Goal: Check status: Check status

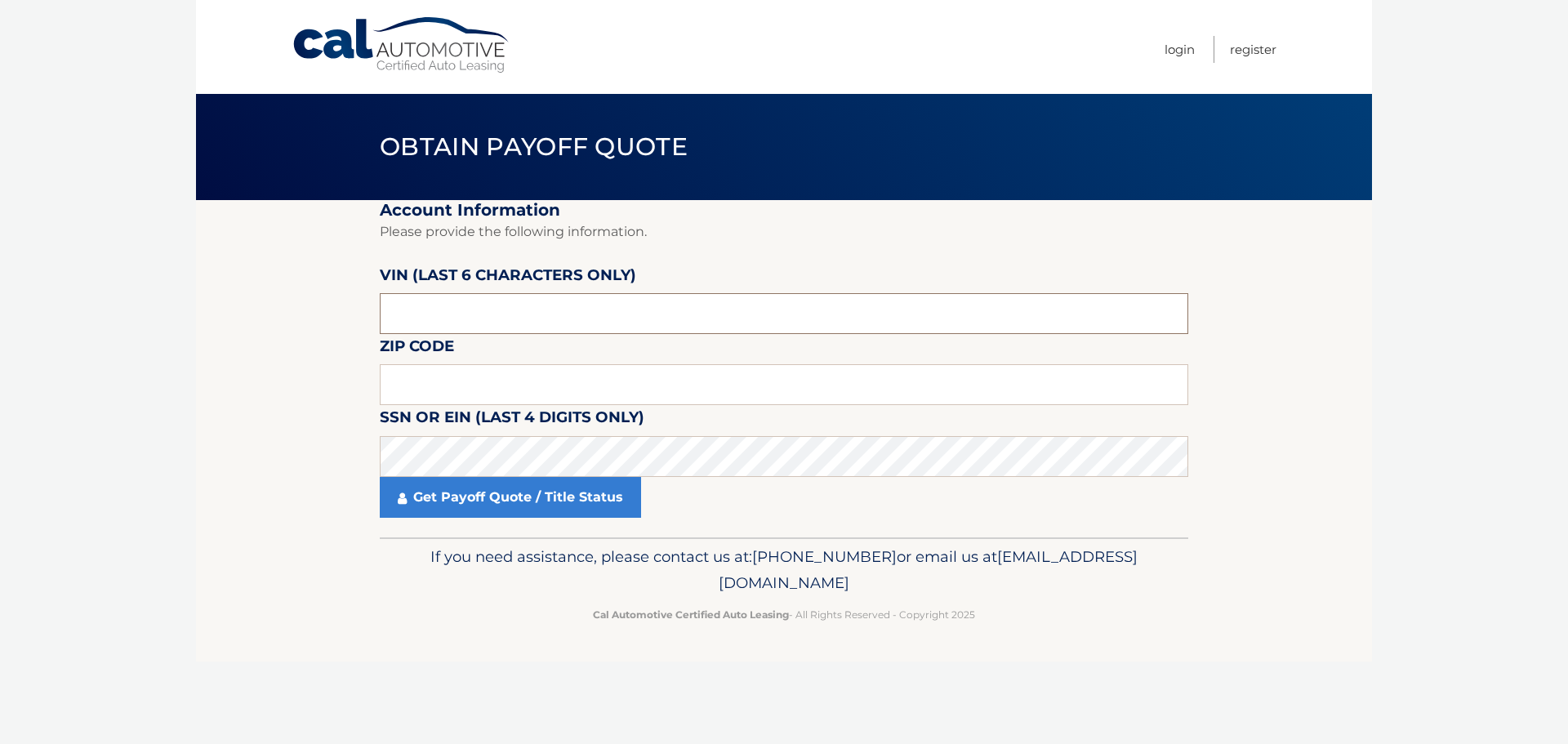
click at [476, 310] on input "text" at bounding box center [784, 314] width 809 height 41
type input "108262"
click at [483, 376] on input "text" at bounding box center [784, 385] width 809 height 41
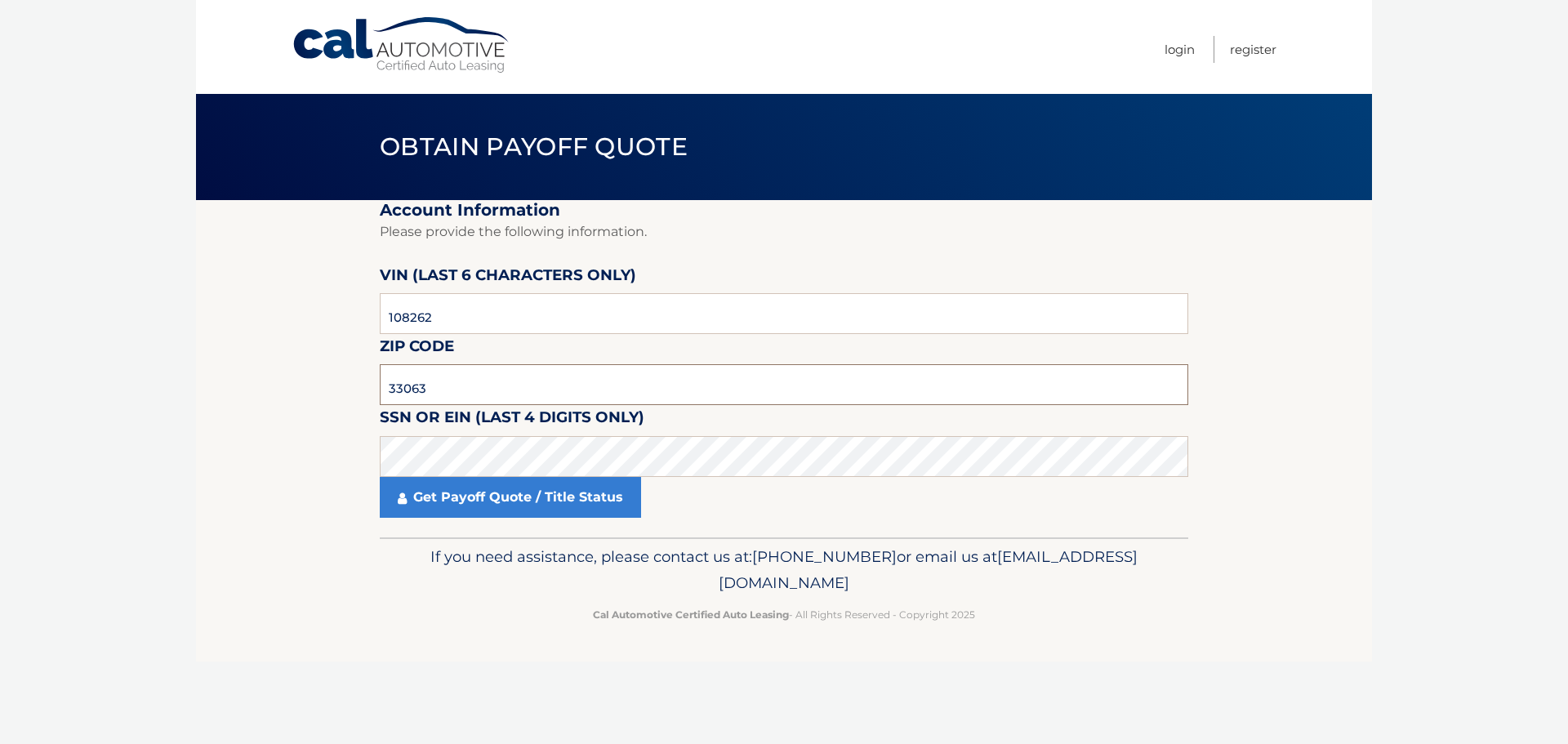
type input "33063"
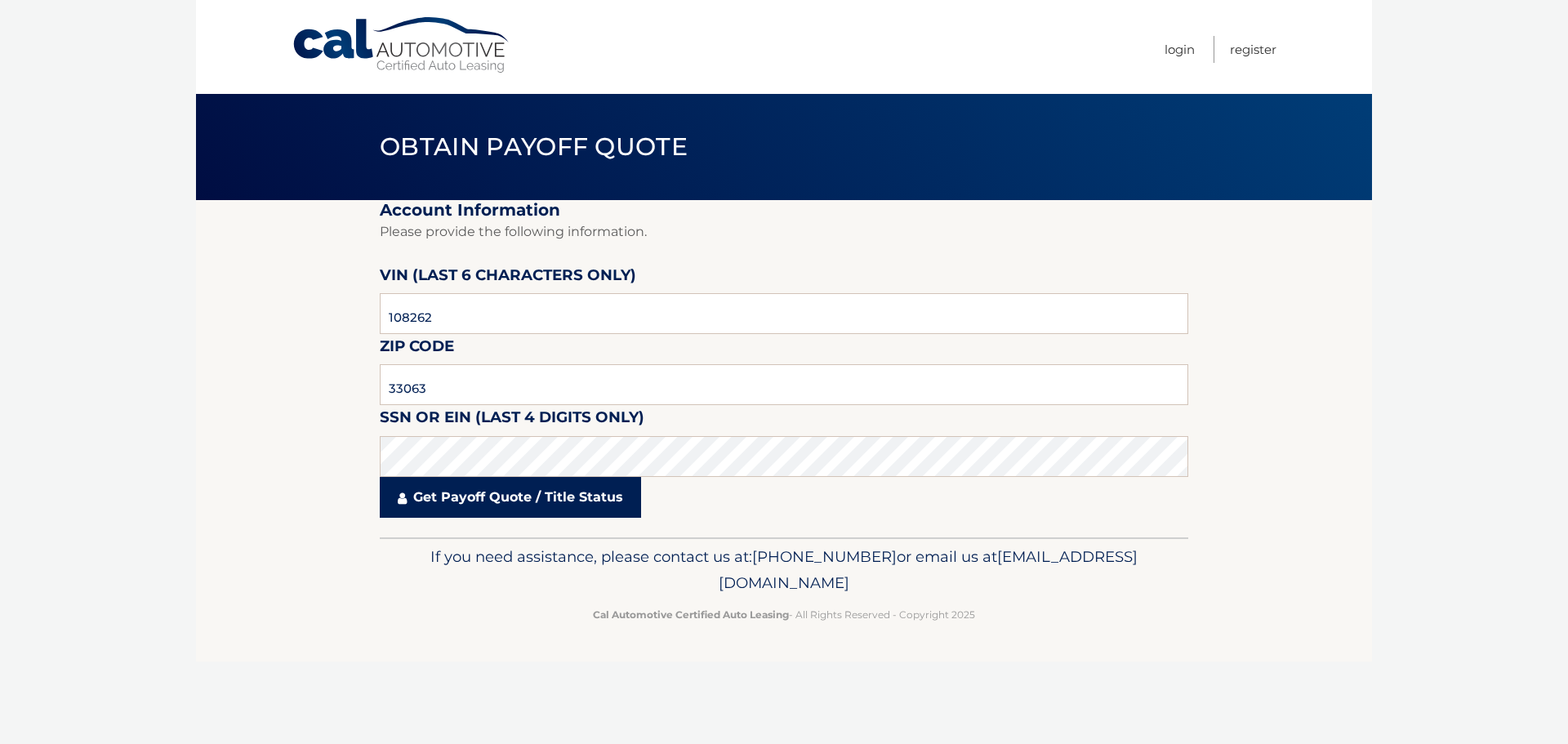
click at [532, 500] on link "Get Payoff Quote / Title Status" at bounding box center [510, 498] width 261 height 41
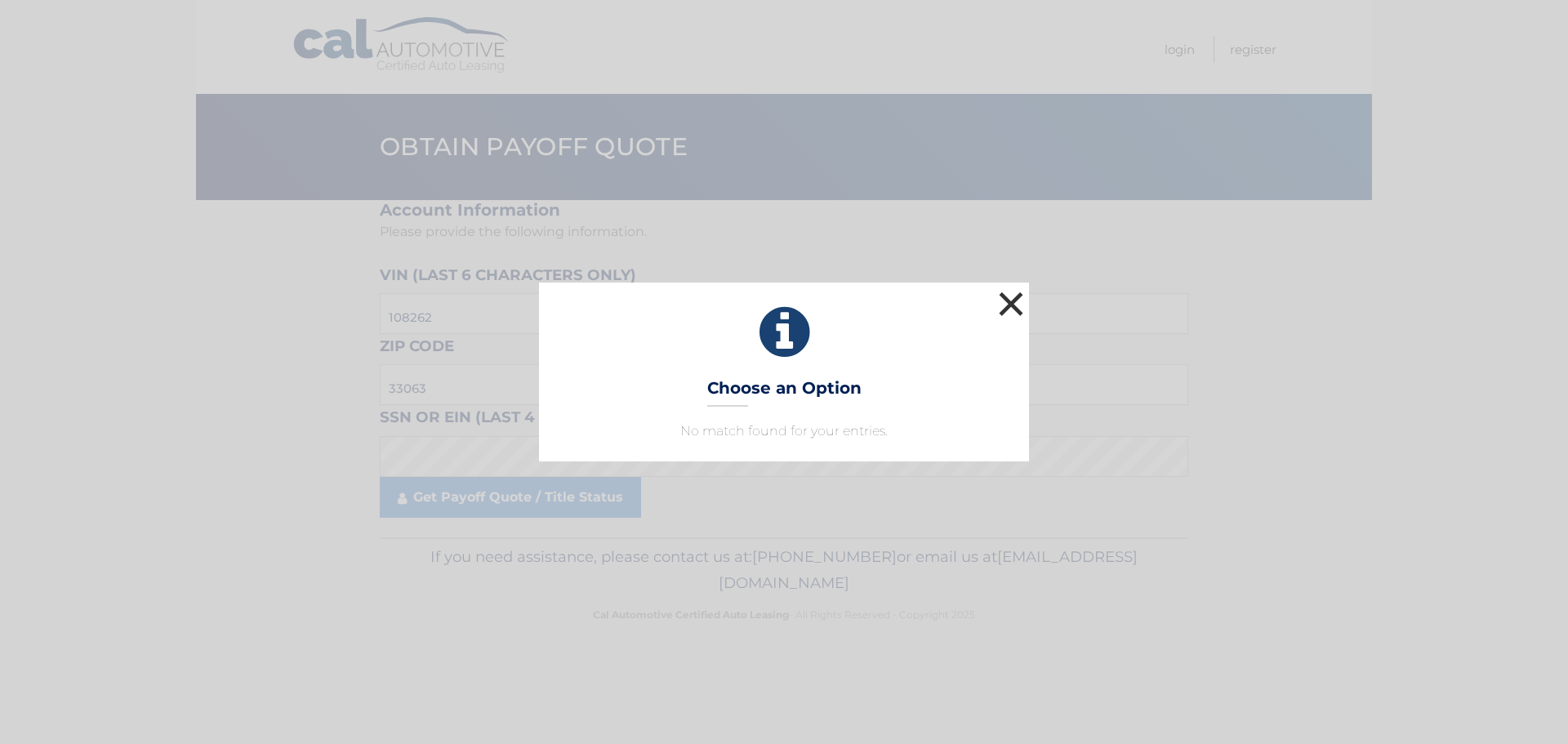
click at [998, 292] on button "×" at bounding box center [1012, 304] width 33 height 33
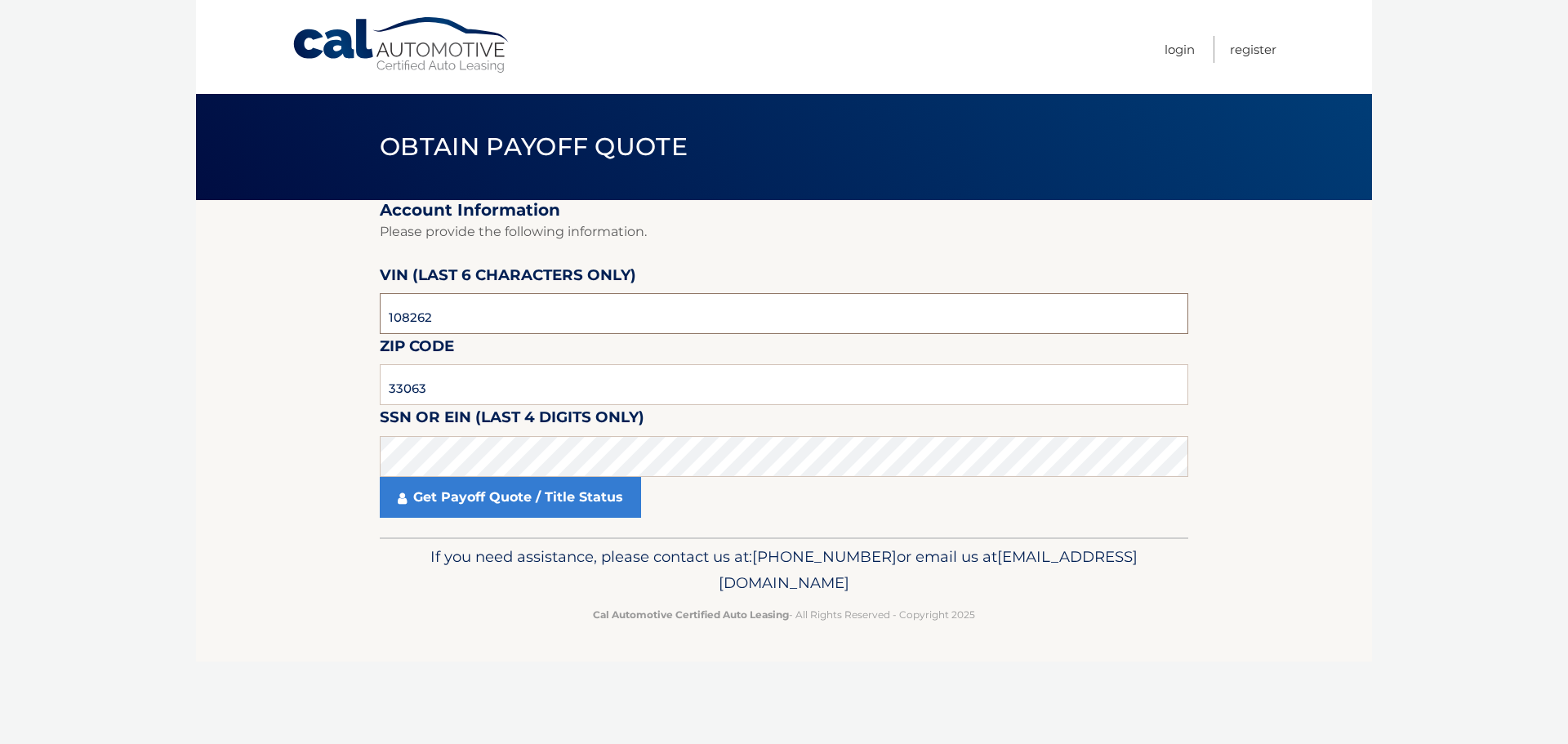
drag, startPoint x: 459, startPoint y: 321, endPoint x: 304, endPoint y: 307, distance: 155.6
click at [304, 307] on section "Account Information Please provide the following information. [PERSON_NAME] (la…" at bounding box center [784, 368] width 1176 height 337
type input "108252"
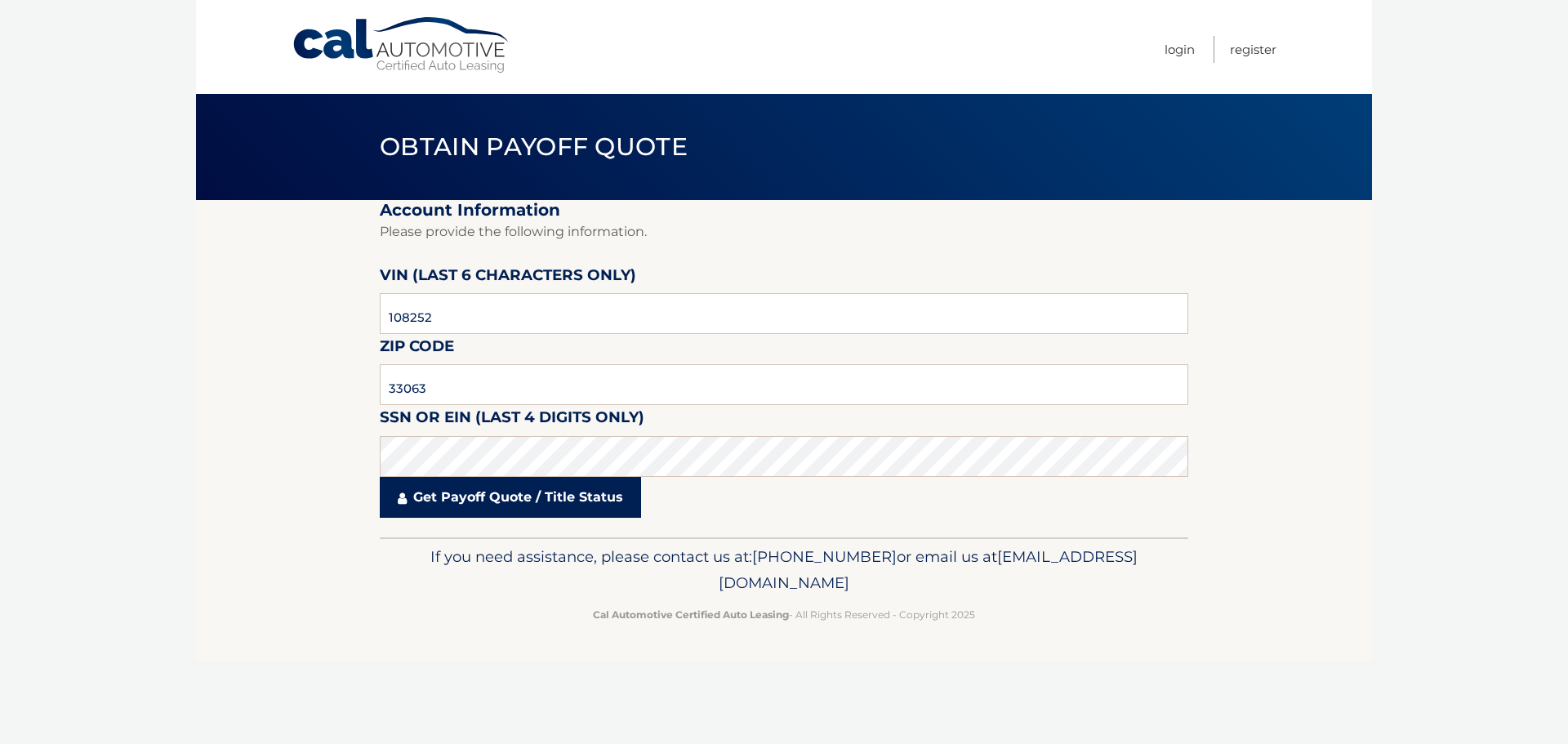
click at [542, 494] on link "Get Payoff Quote / Title Status" at bounding box center [510, 498] width 261 height 41
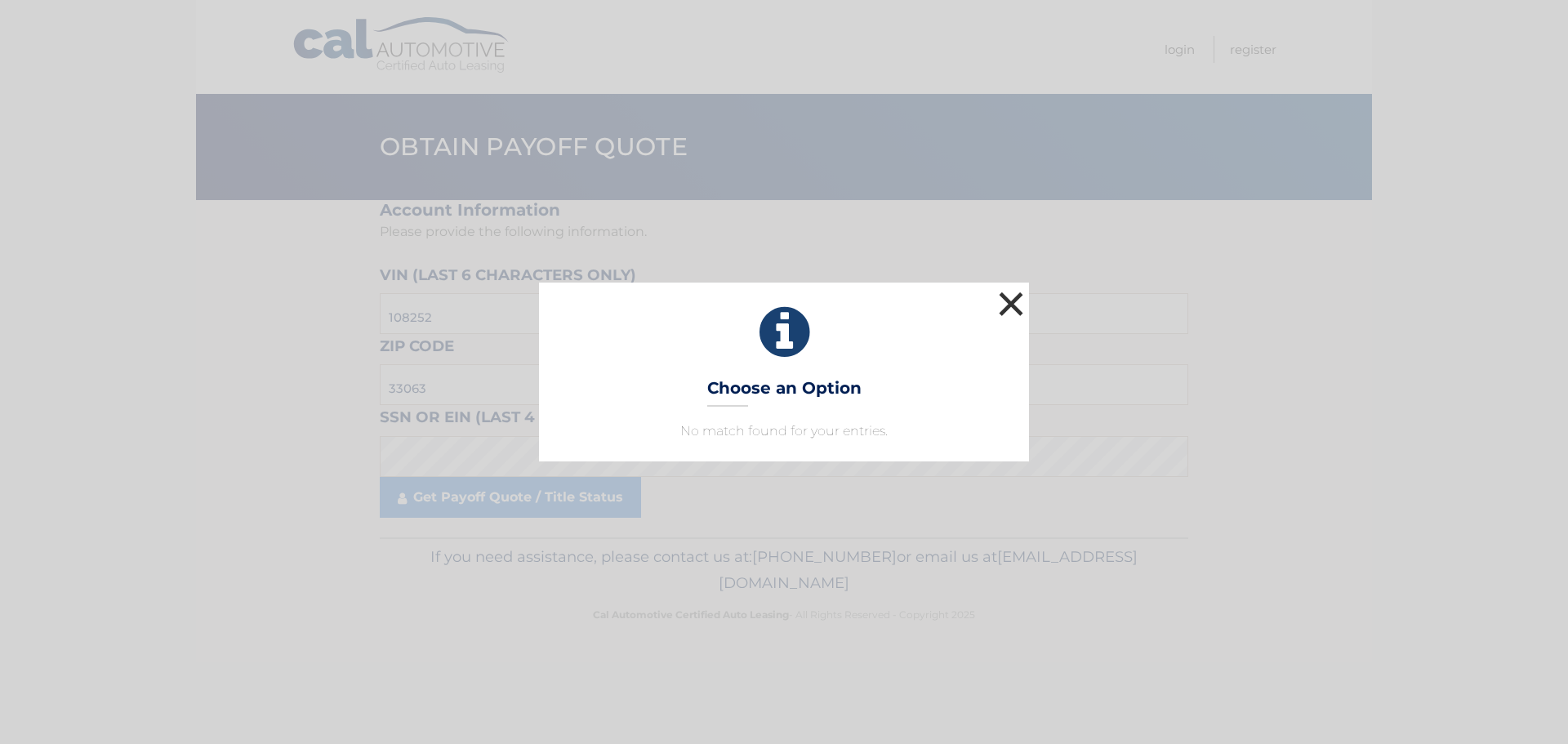
click at [1021, 311] on button "×" at bounding box center [1012, 304] width 33 height 33
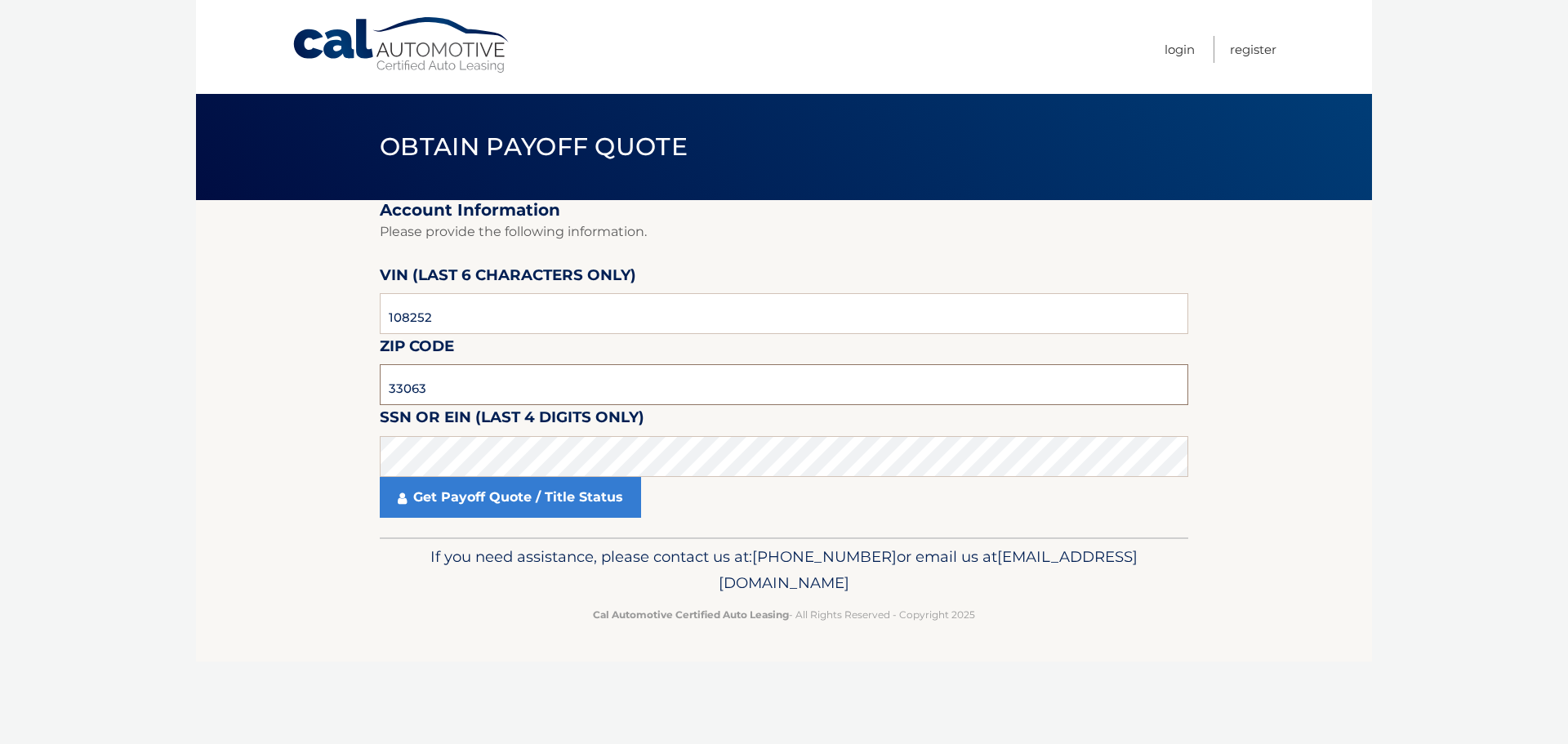
drag, startPoint x: 484, startPoint y: 400, endPoint x: 292, endPoint y: 376, distance: 193.5
click at [292, 376] on section "Account Information Please provide the following information. [PERSON_NAME] (la…" at bounding box center [784, 368] width 1176 height 337
click at [283, 389] on section "Account Information Please provide the following information. [PERSON_NAME] (la…" at bounding box center [784, 368] width 1176 height 337
click at [323, 443] on section "Account Information Please provide the following information. [PERSON_NAME] (la…" at bounding box center [784, 368] width 1176 height 337
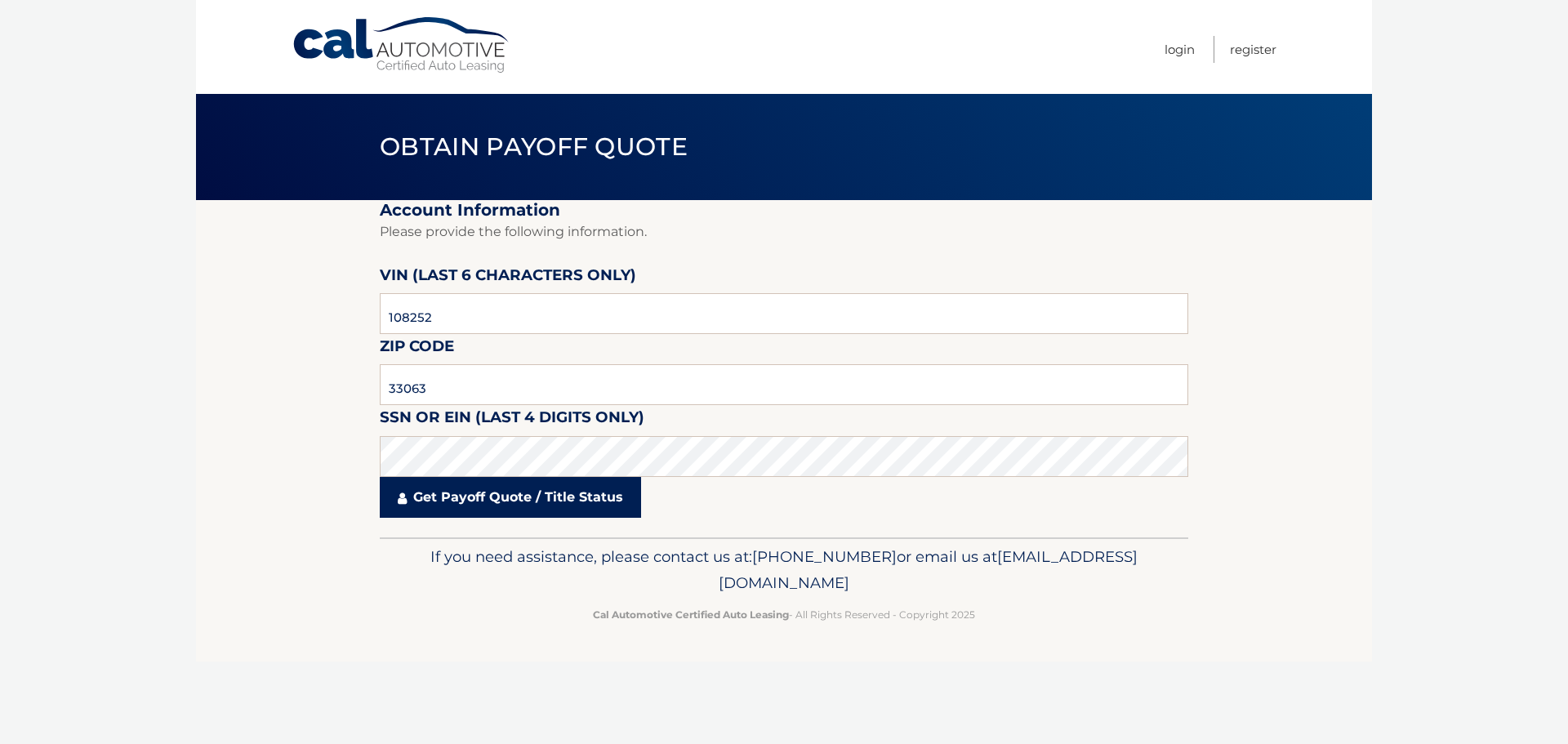
click at [420, 502] on link "Get Payoff Quote / Title Status" at bounding box center [510, 498] width 261 height 41
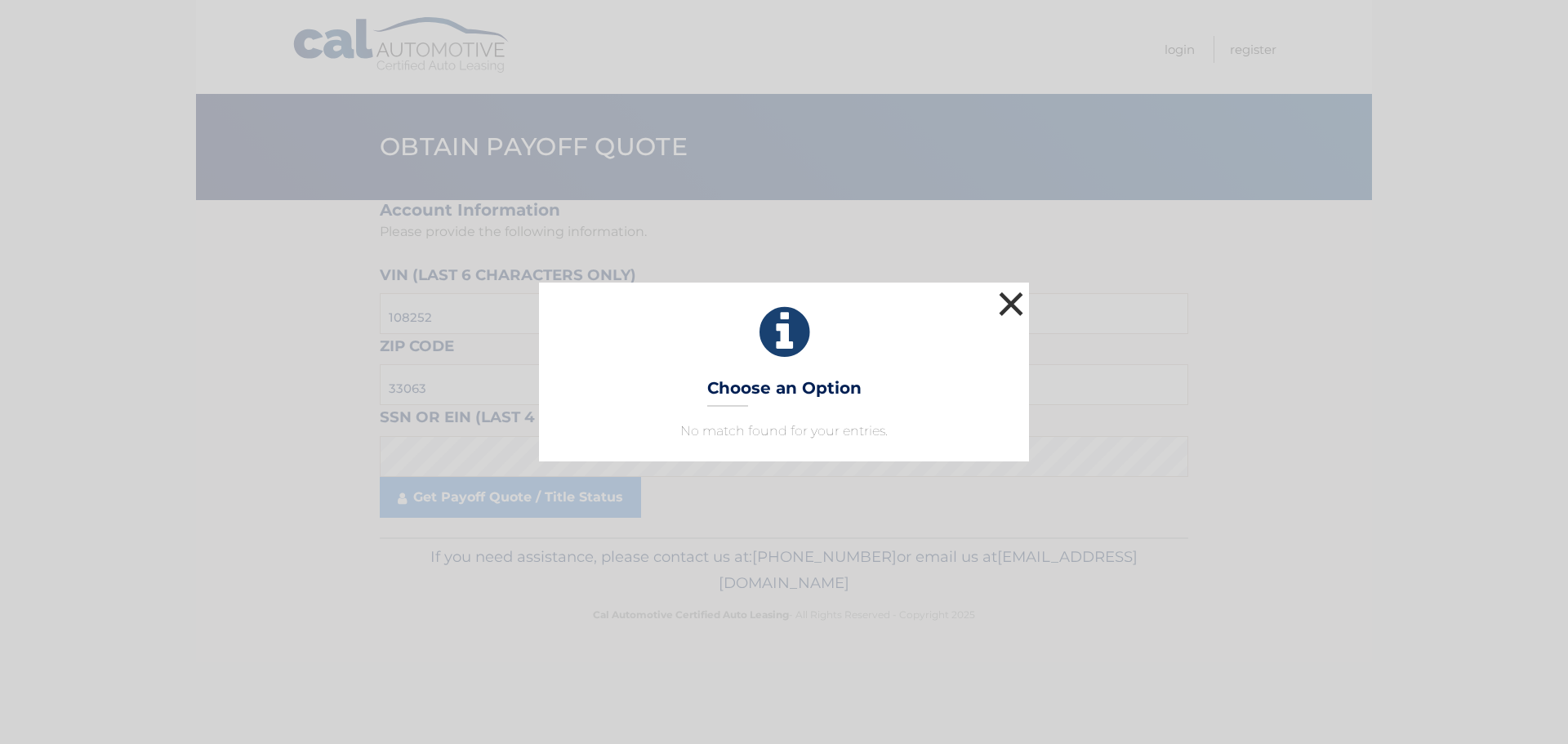
click at [1015, 300] on button "×" at bounding box center [1012, 304] width 33 height 33
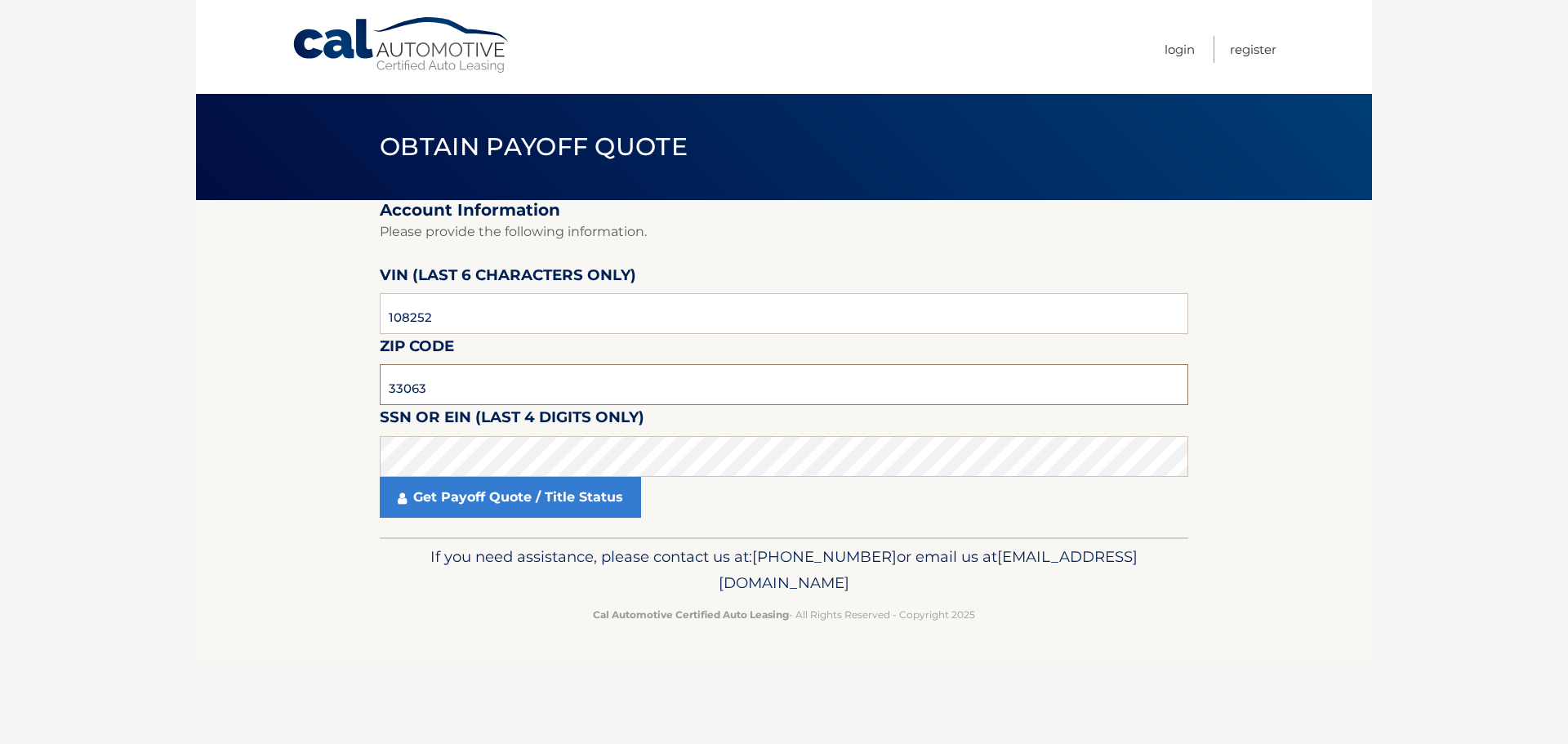
drag, startPoint x: 449, startPoint y: 381, endPoint x: 335, endPoint y: 378, distance: 114.0
click at [336, 378] on section "Account Information Please provide the following information. [PERSON_NAME] (la…" at bounding box center [784, 368] width 1176 height 337
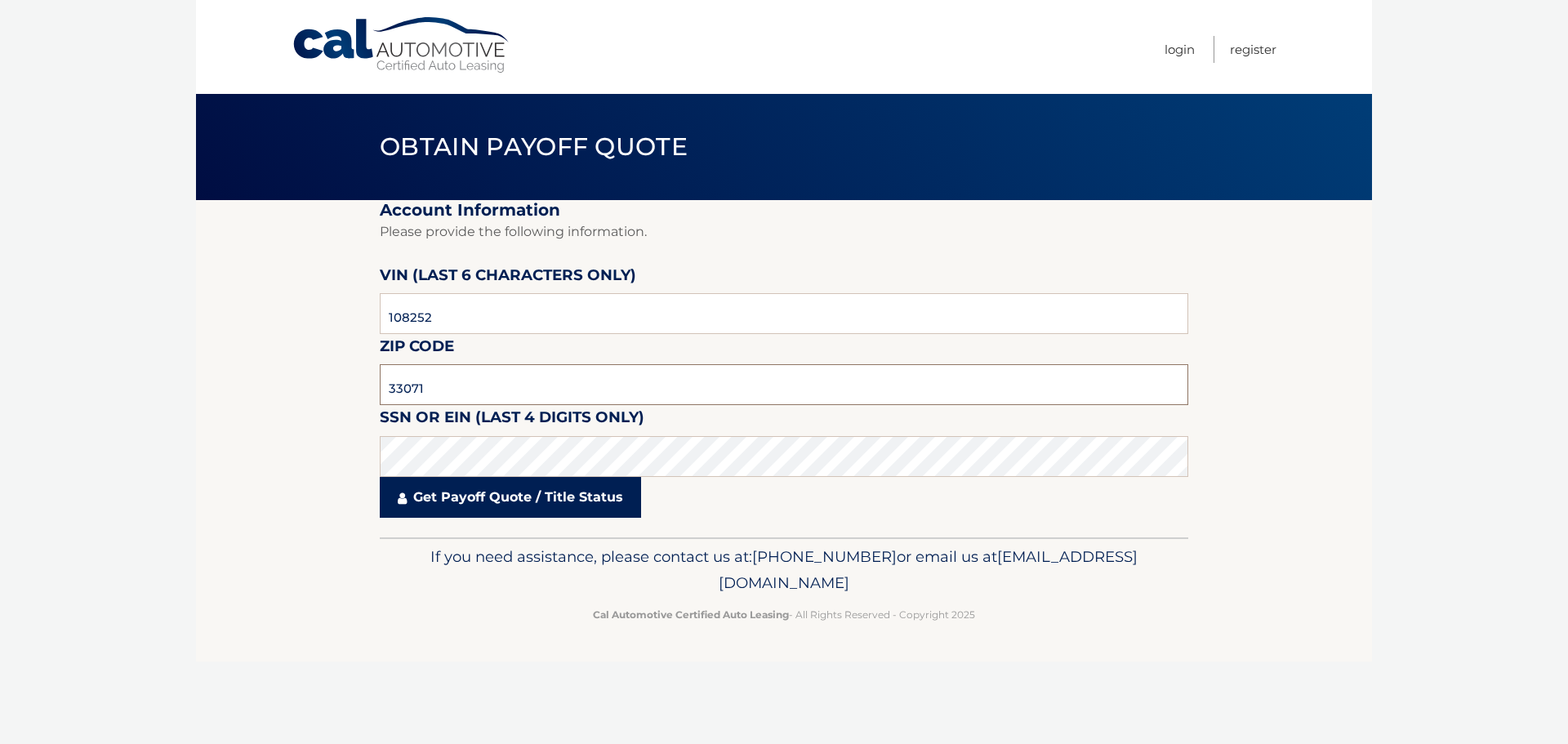
type input "33071"
click at [492, 501] on link "Get Payoff Quote / Title Status" at bounding box center [510, 498] width 261 height 41
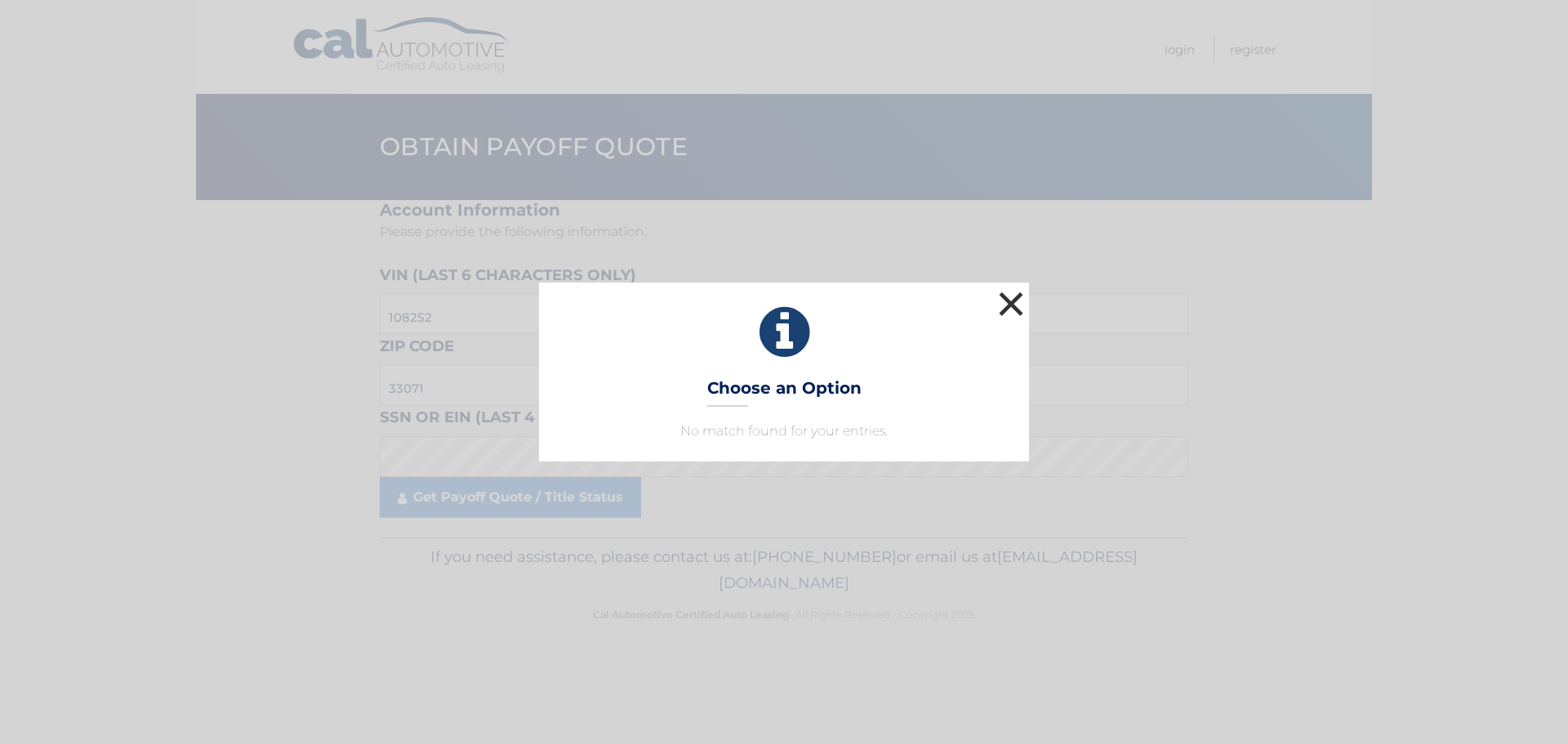
click at [1005, 305] on button "×" at bounding box center [1012, 304] width 33 height 33
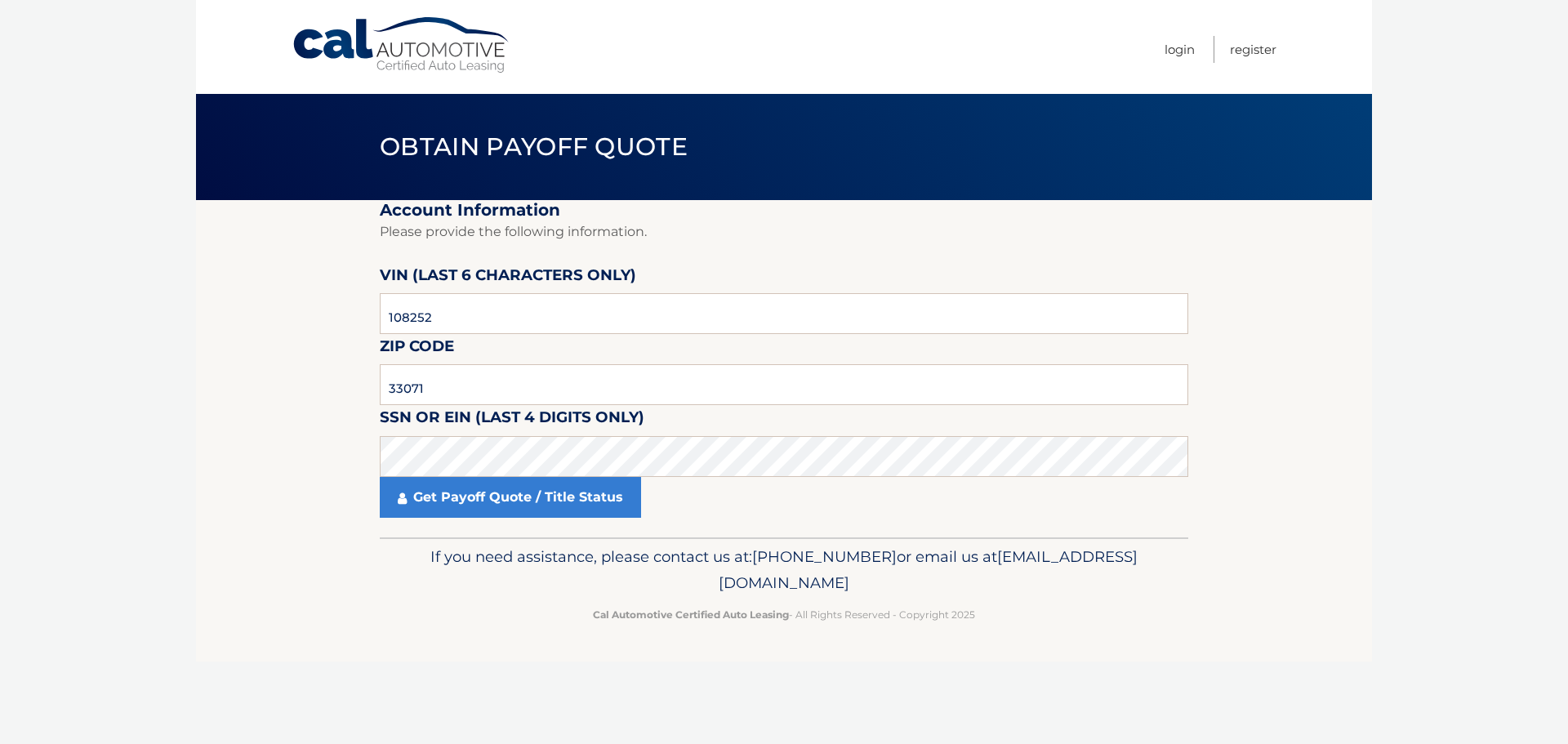
click at [437, 54] on link "Cal Automotive" at bounding box center [402, 45] width 221 height 58
click at [485, 319] on input "text" at bounding box center [784, 314] width 809 height 41
type input "108262"
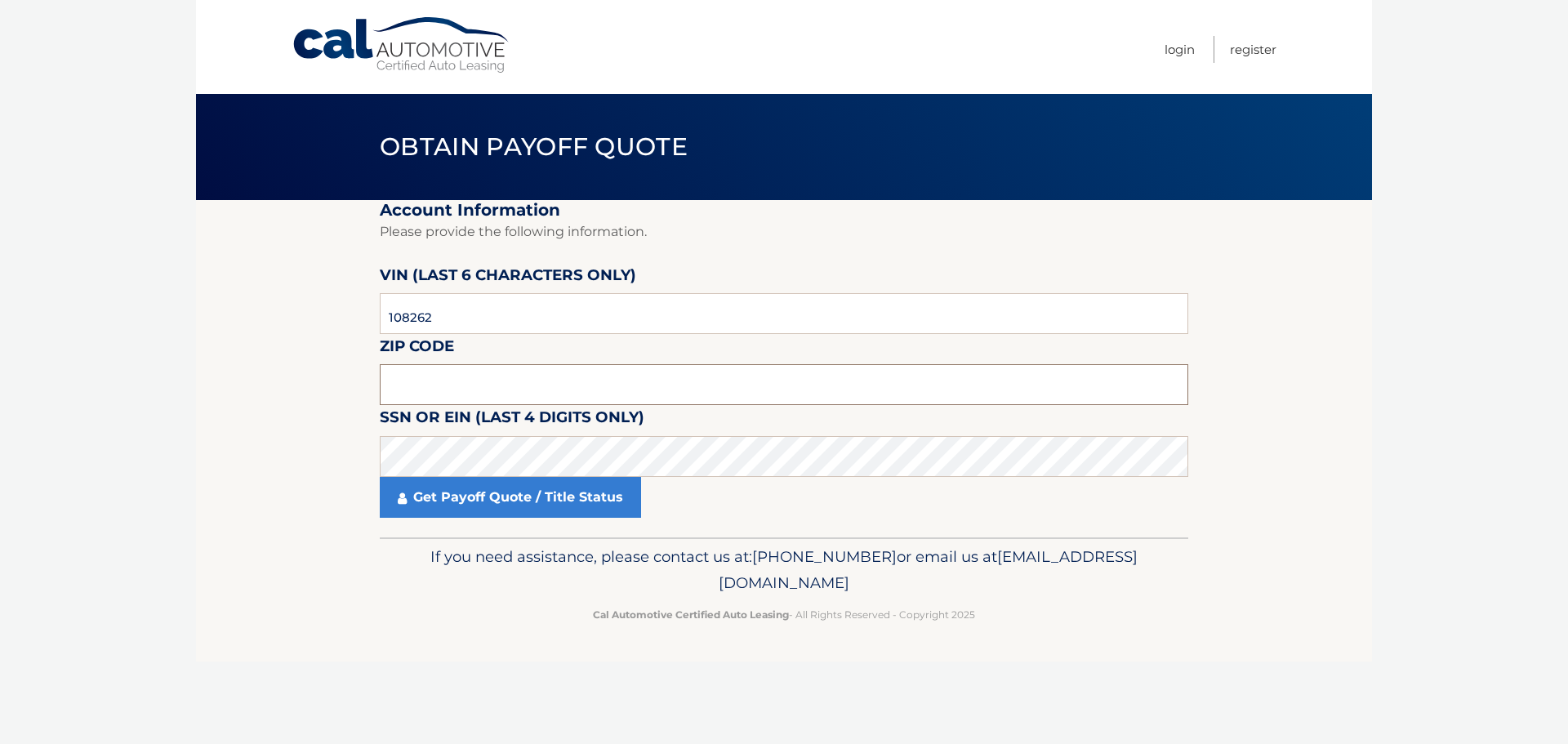
click at [489, 377] on input "text" at bounding box center [784, 385] width 809 height 41
type input "33071"
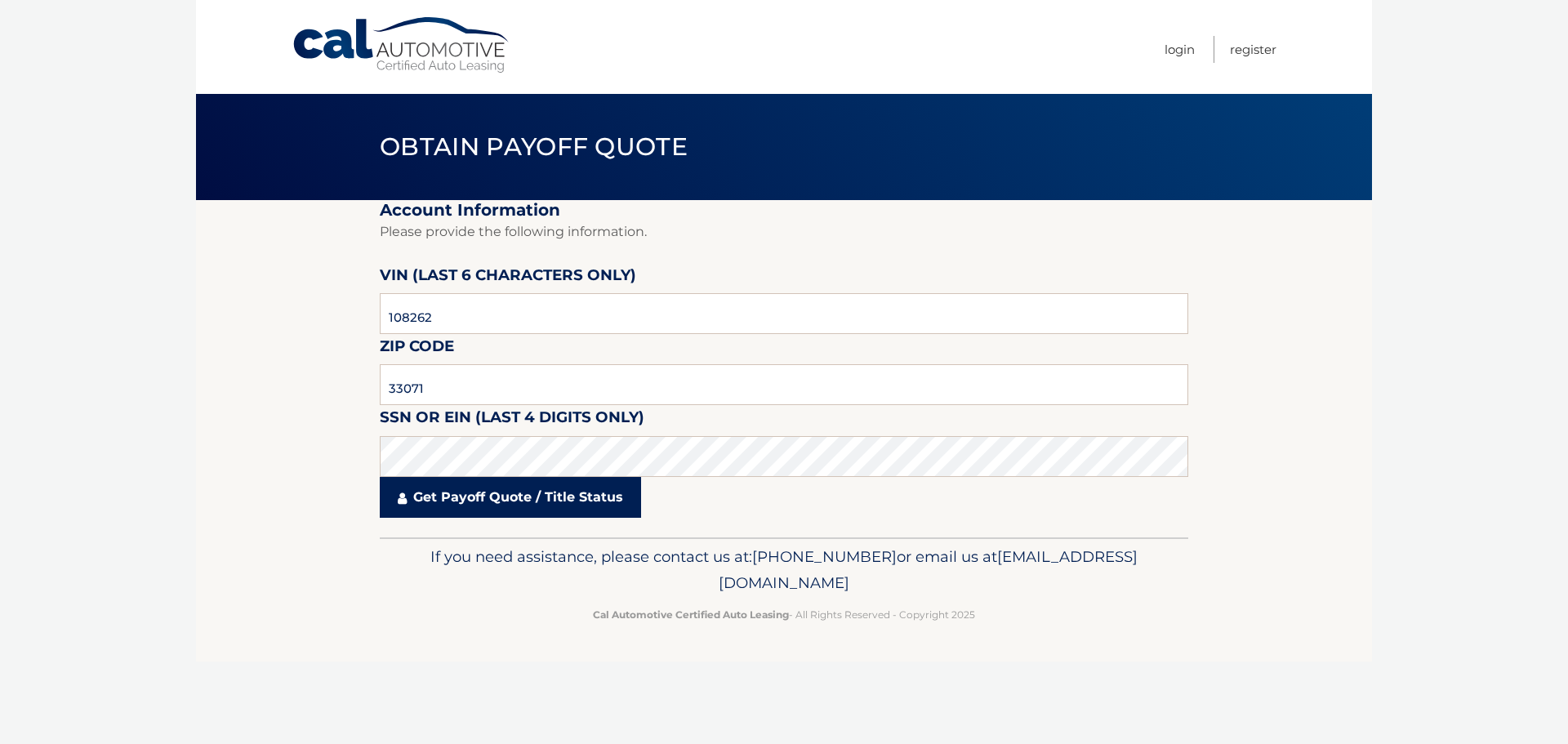
click at [470, 501] on link "Get Payoff Quote / Title Status" at bounding box center [510, 498] width 261 height 41
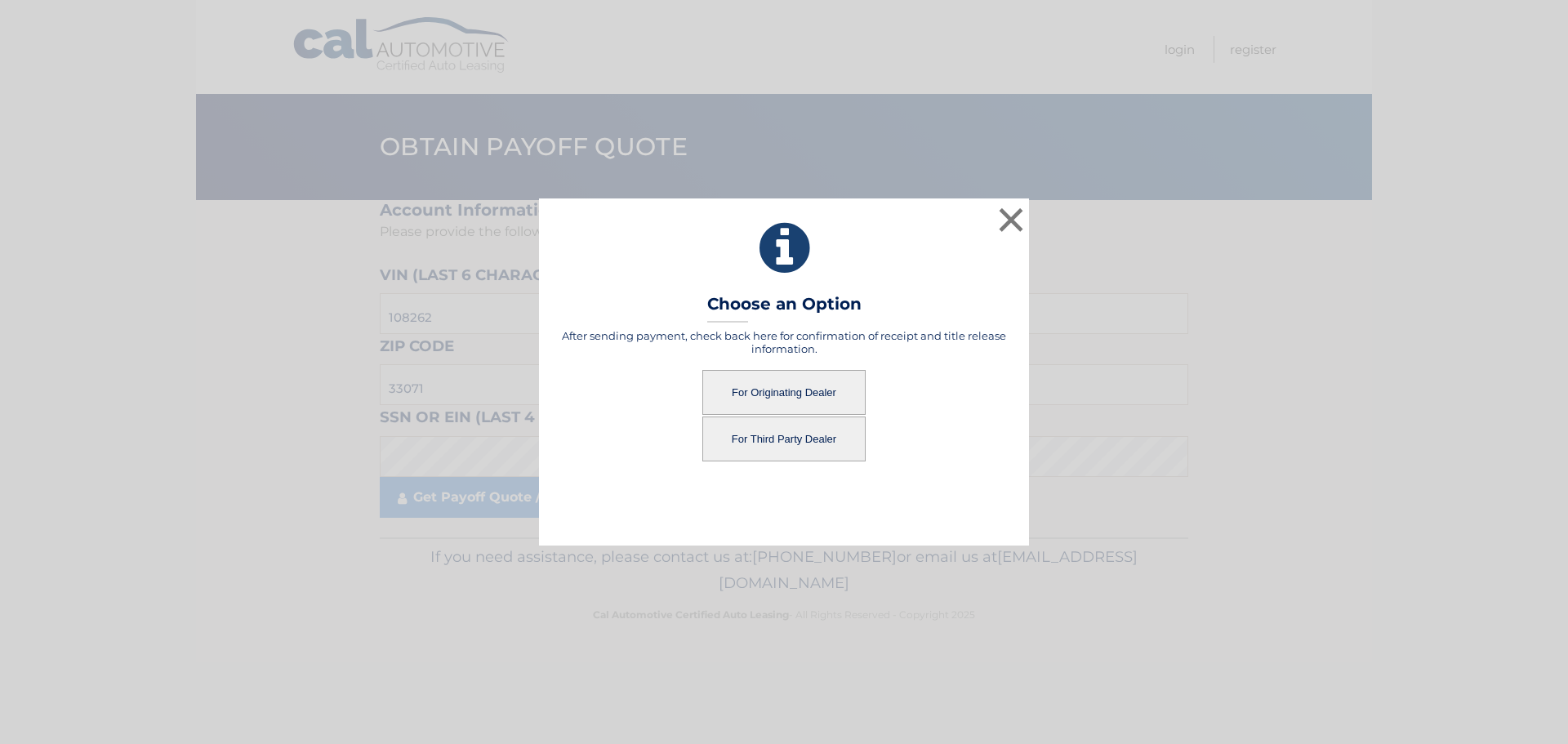
click at [778, 394] on button "For Originating Dealer" at bounding box center [784, 392] width 163 height 44
click at [765, 386] on button "For Originating Dealer" at bounding box center [784, 392] width 163 height 44
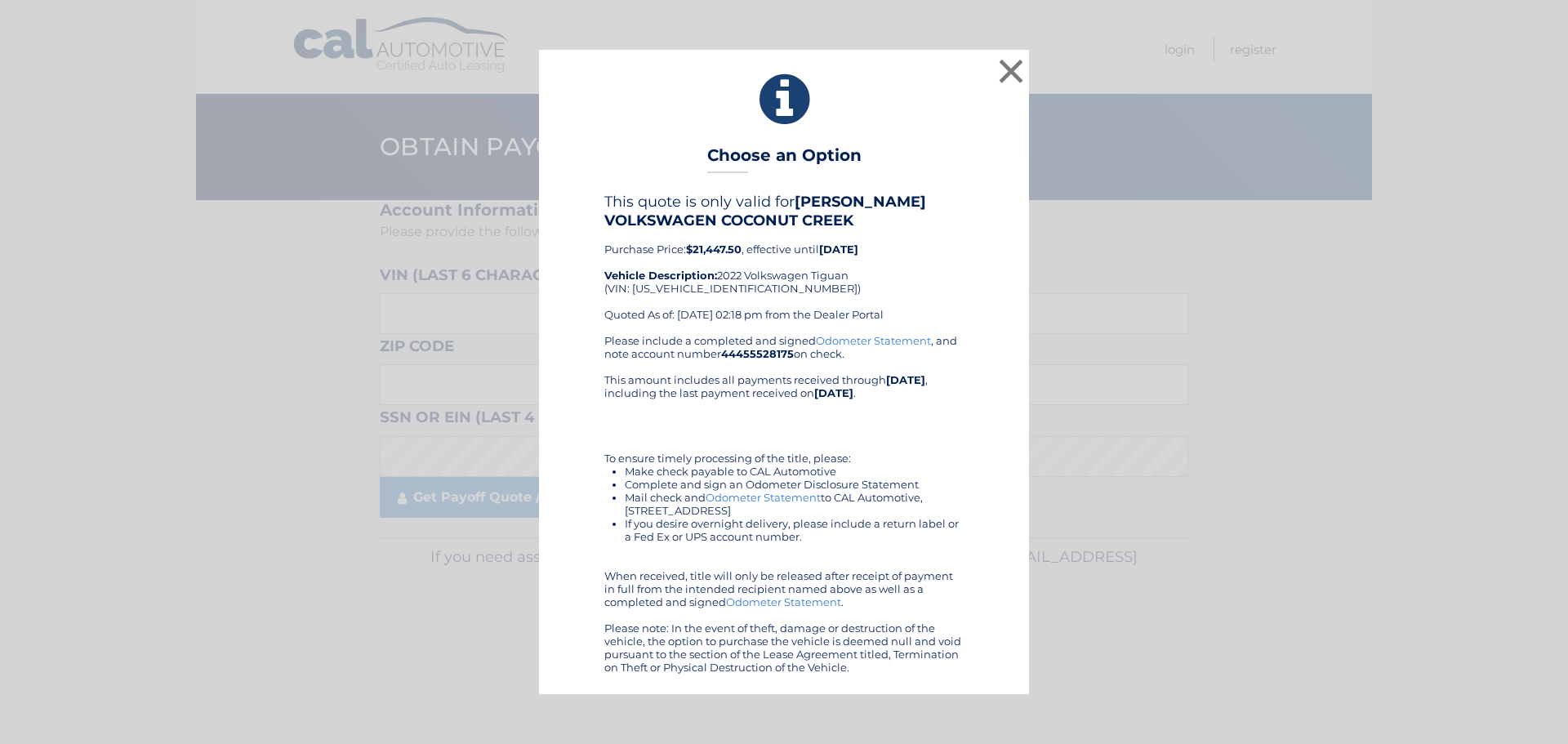
click at [885, 338] on link "Odometer Statement" at bounding box center [874, 340] width 115 height 13
click at [1012, 72] on button "×" at bounding box center [1012, 71] width 33 height 33
